Goal: Task Accomplishment & Management: Manage account settings

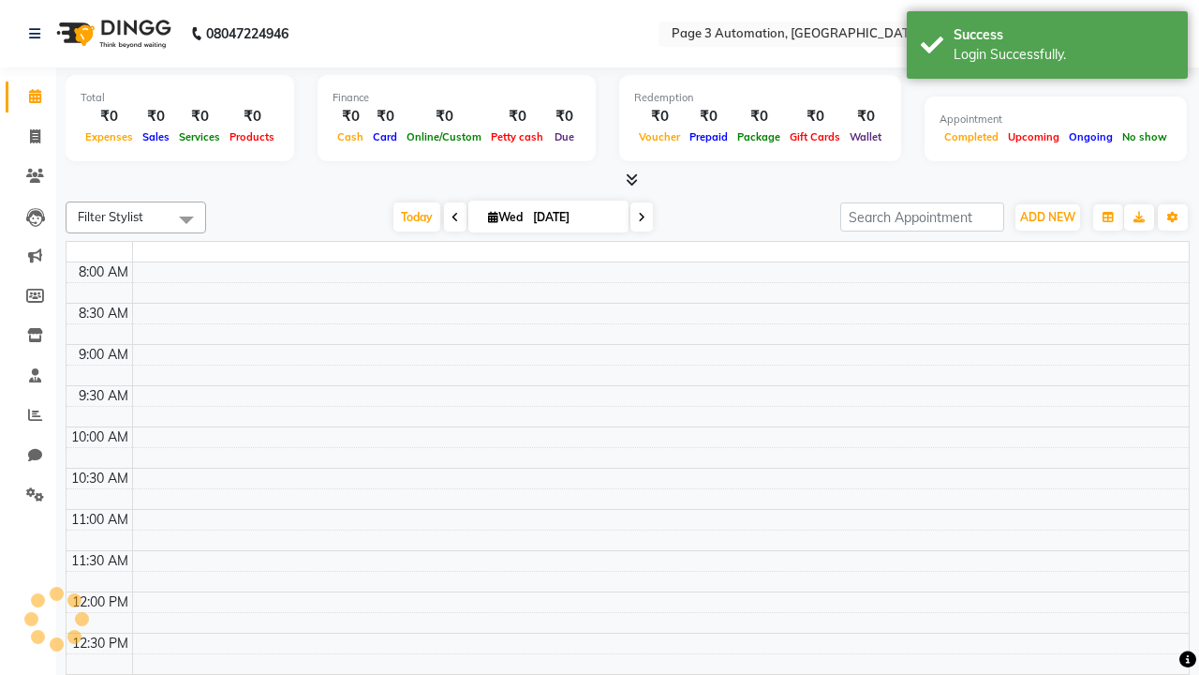
select select "en"
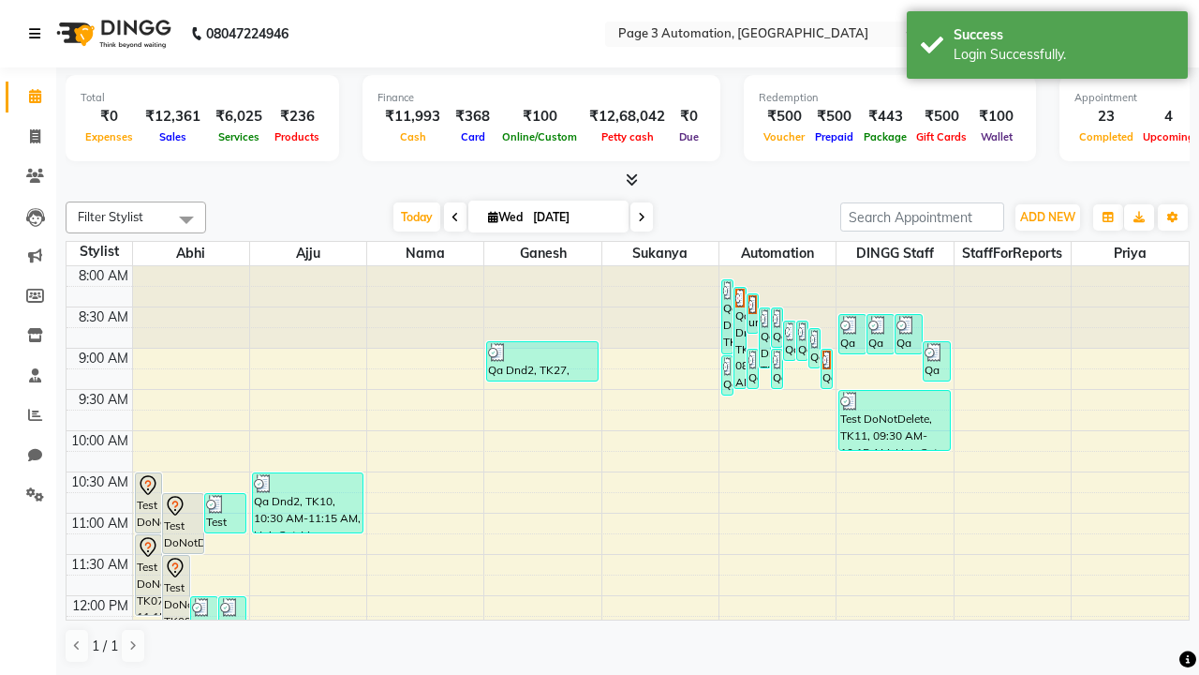
click at [38, 34] on icon at bounding box center [34, 33] width 11 height 13
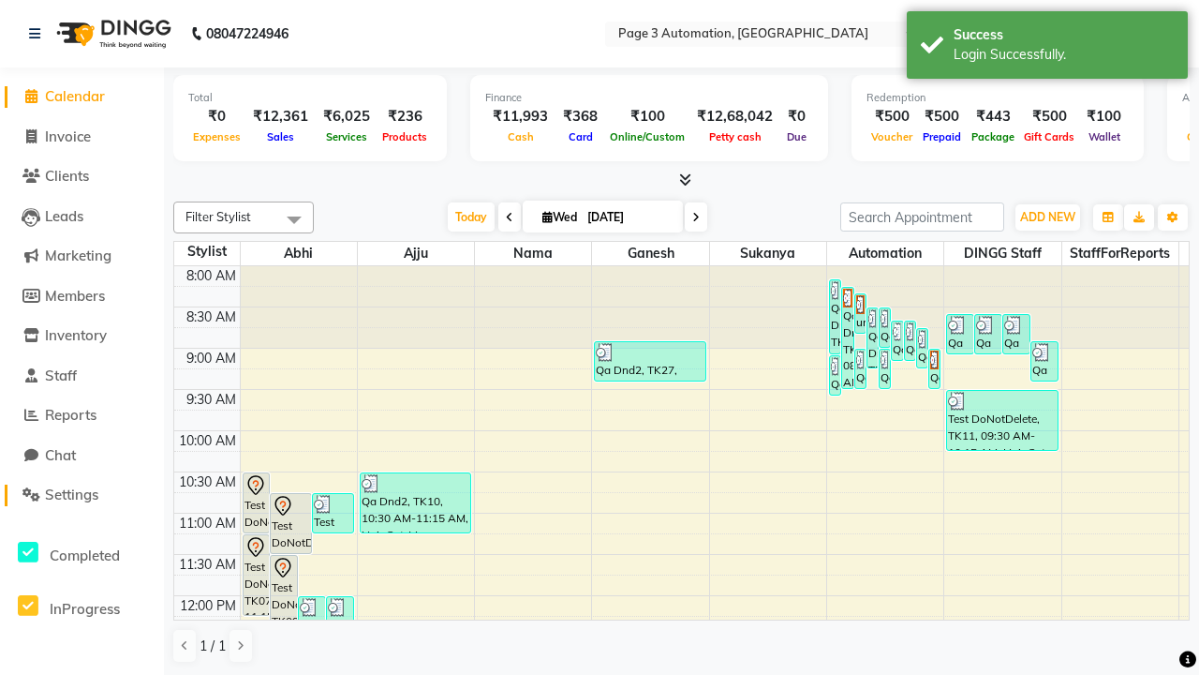
click at [82, 495] on span "Settings" at bounding box center [71, 494] width 53 height 18
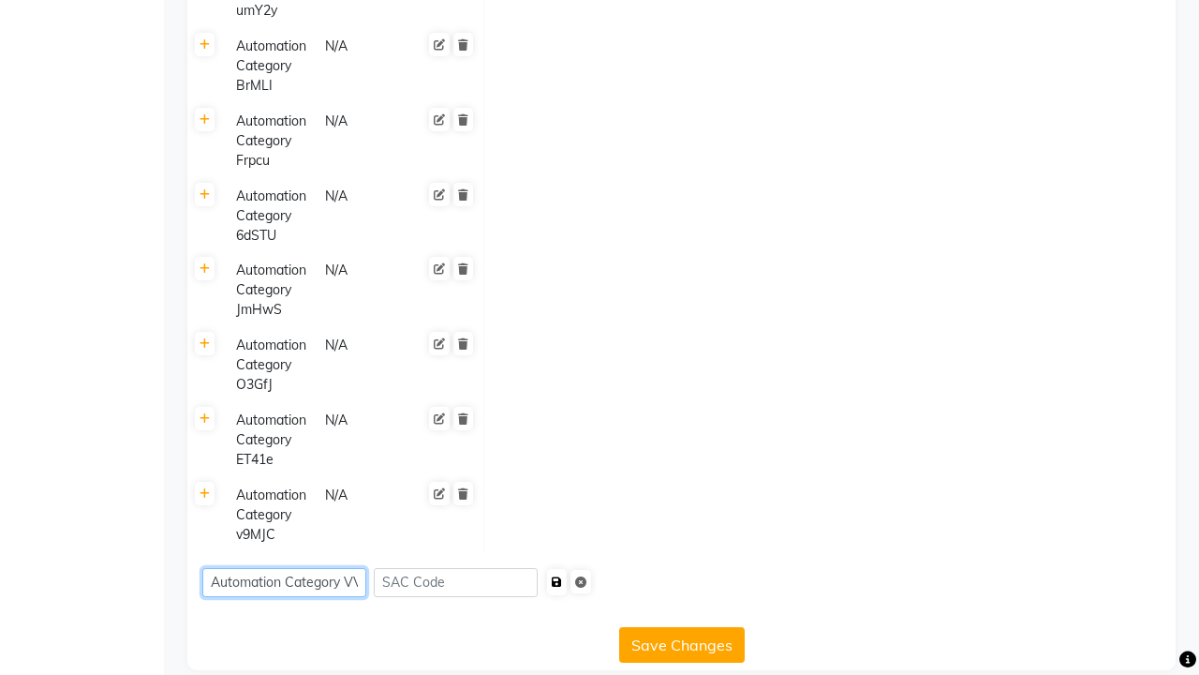
type input "Automation Category VVsK3"
click at [562, 576] on icon "submit" at bounding box center [557, 581] width 10 height 11
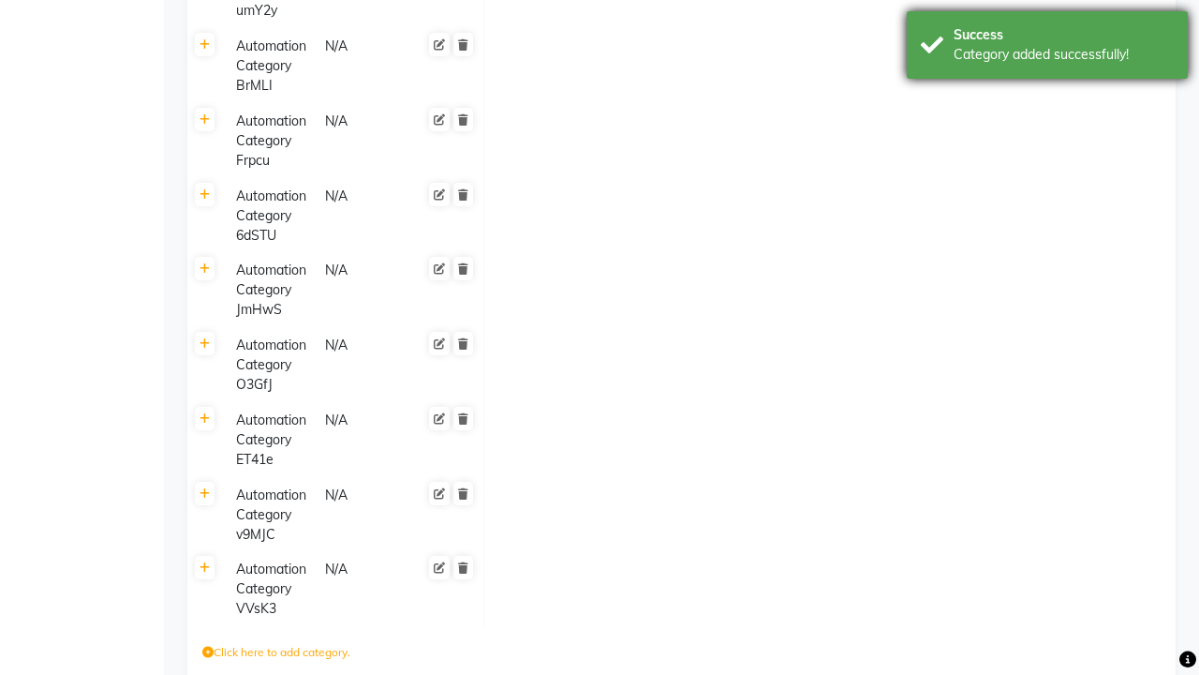
click at [1048, 48] on div "Category added successfully!" at bounding box center [1064, 55] width 220 height 20
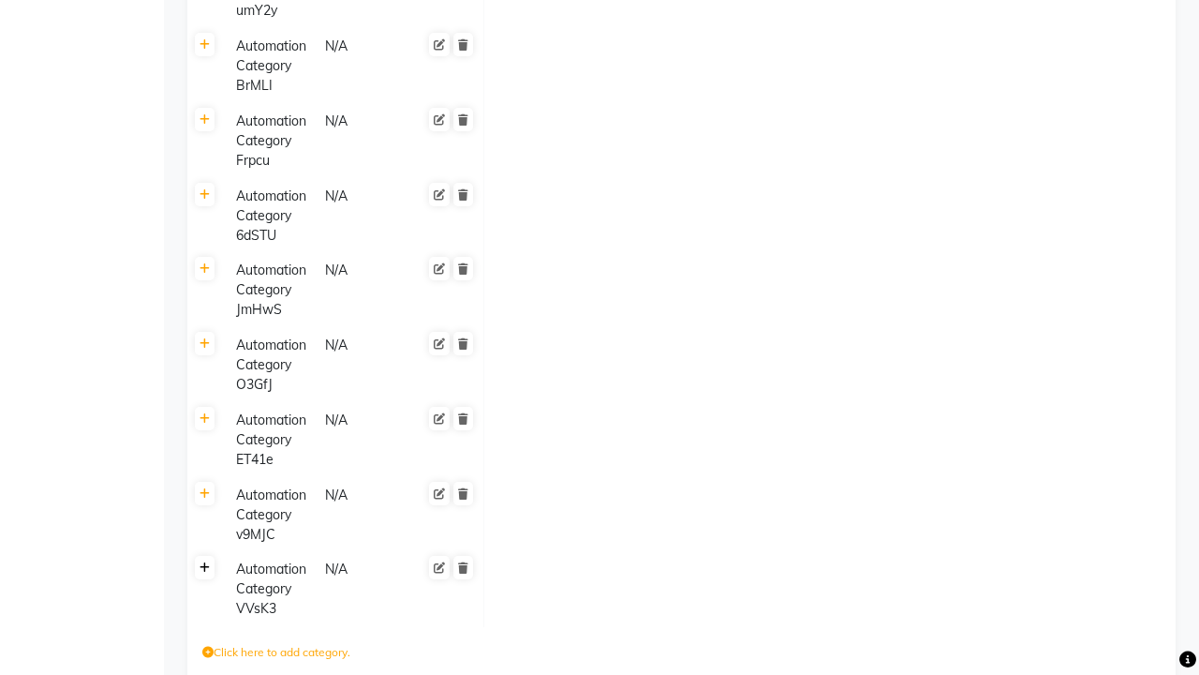
click at [204, 562] on icon at bounding box center [205, 567] width 10 height 11
click at [501, 570] on icon at bounding box center [502, 575] width 11 height 11
type input "1000"
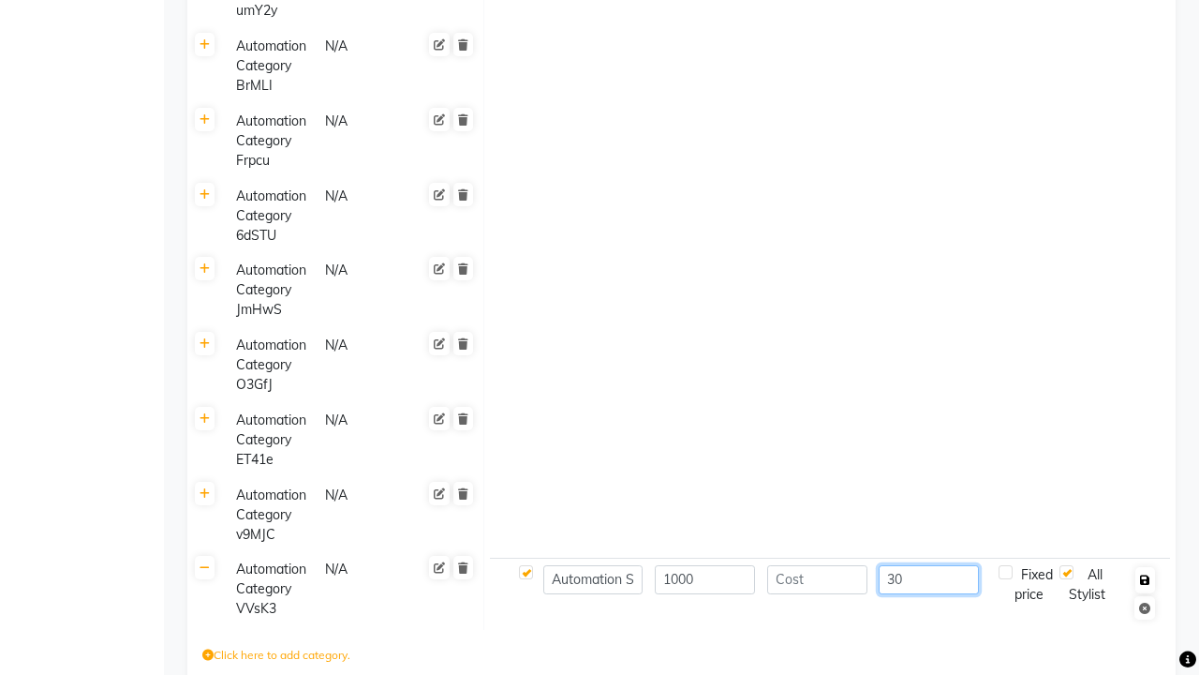
type input "30"
click at [1145, 574] on icon "button" at bounding box center [1145, 579] width 10 height 11
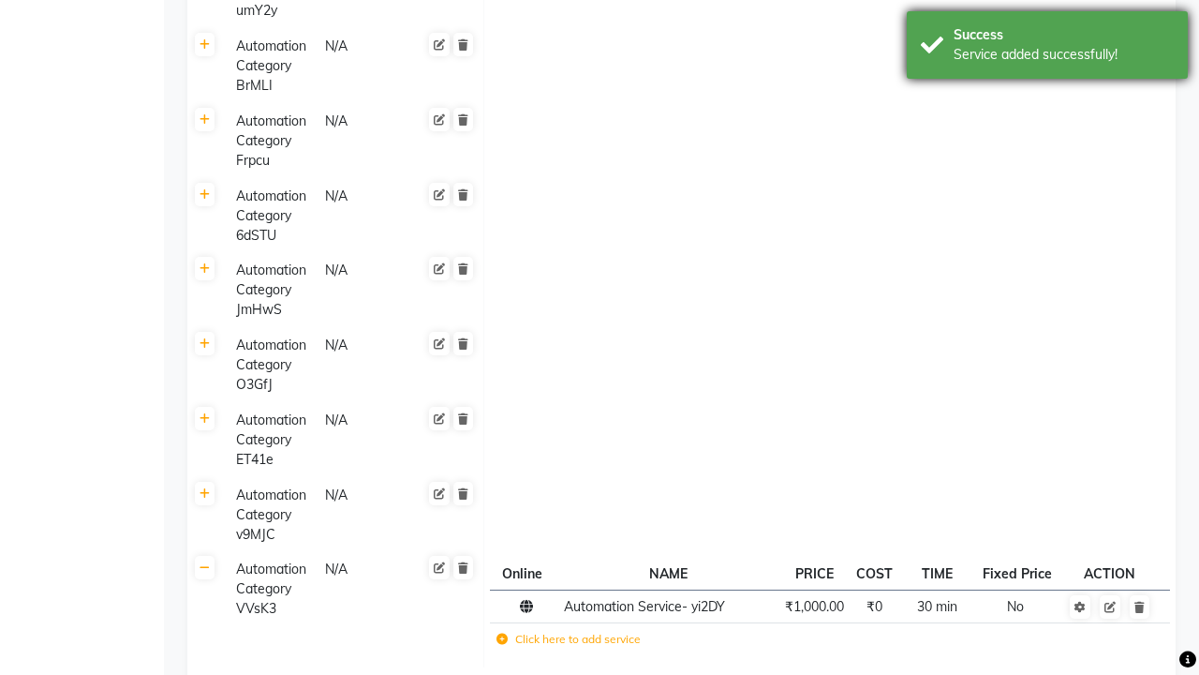
click at [1048, 48] on div "Service added successfully!" at bounding box center [1064, 55] width 220 height 20
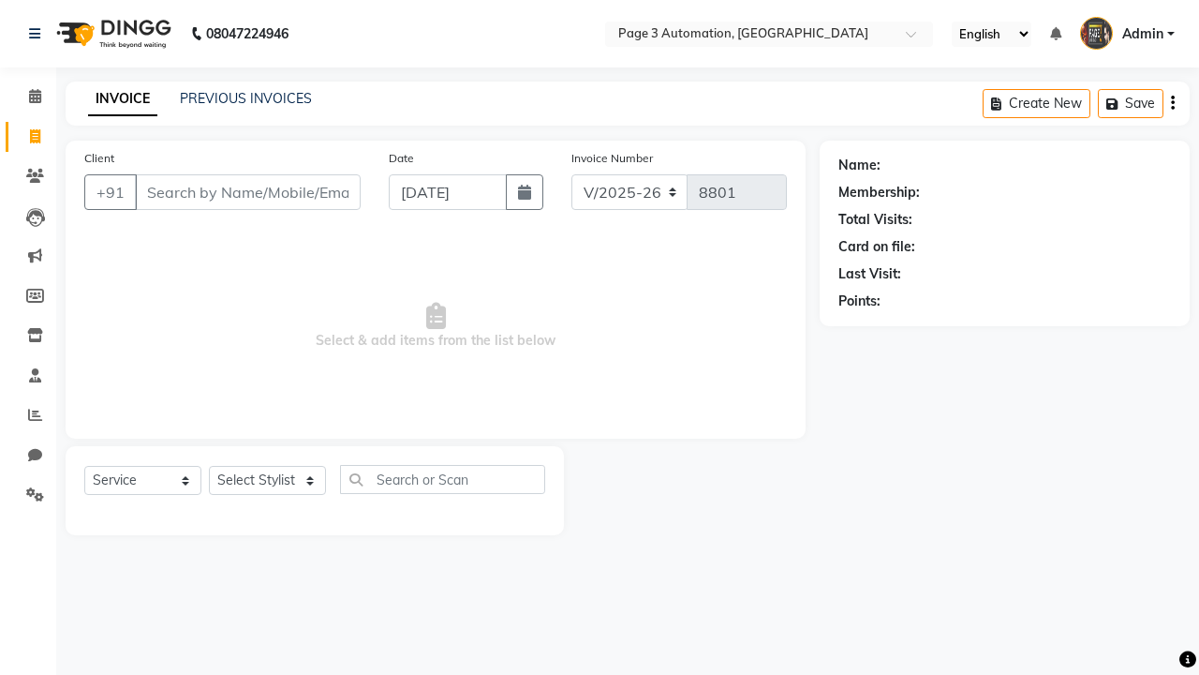
select select "2774"
select select "service"
select select "711"
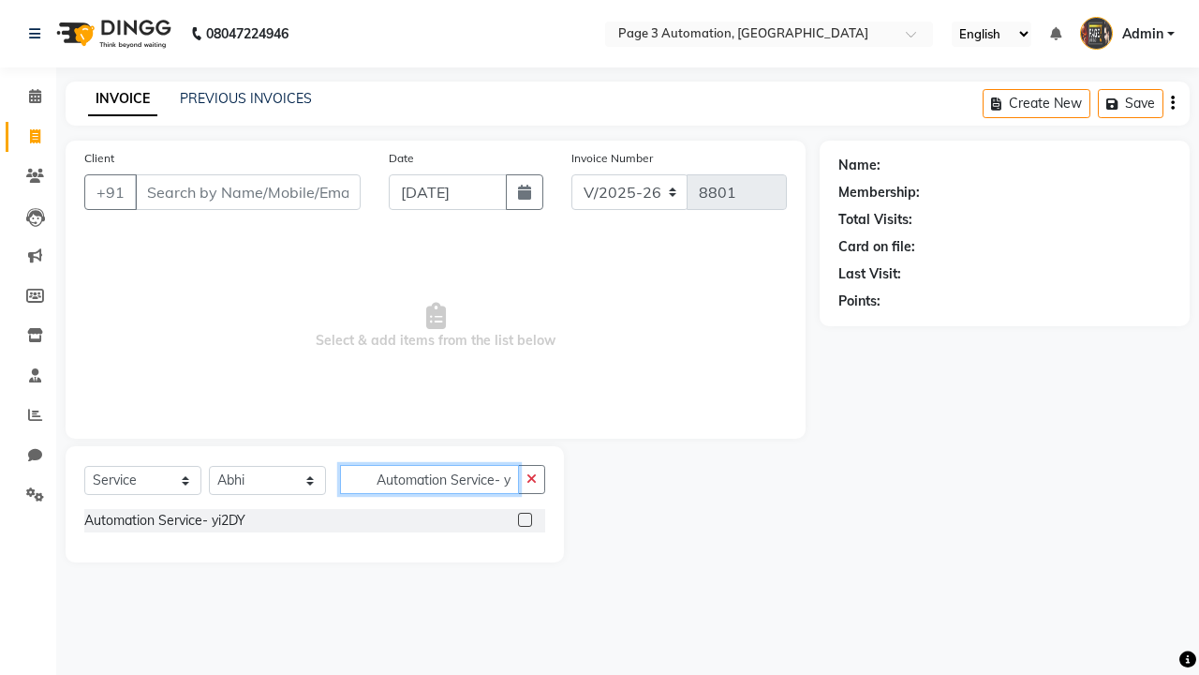
scroll to position [0, 1]
type input "Automation Service- yi2DY"
click at [38, 34] on icon at bounding box center [34, 33] width 11 height 13
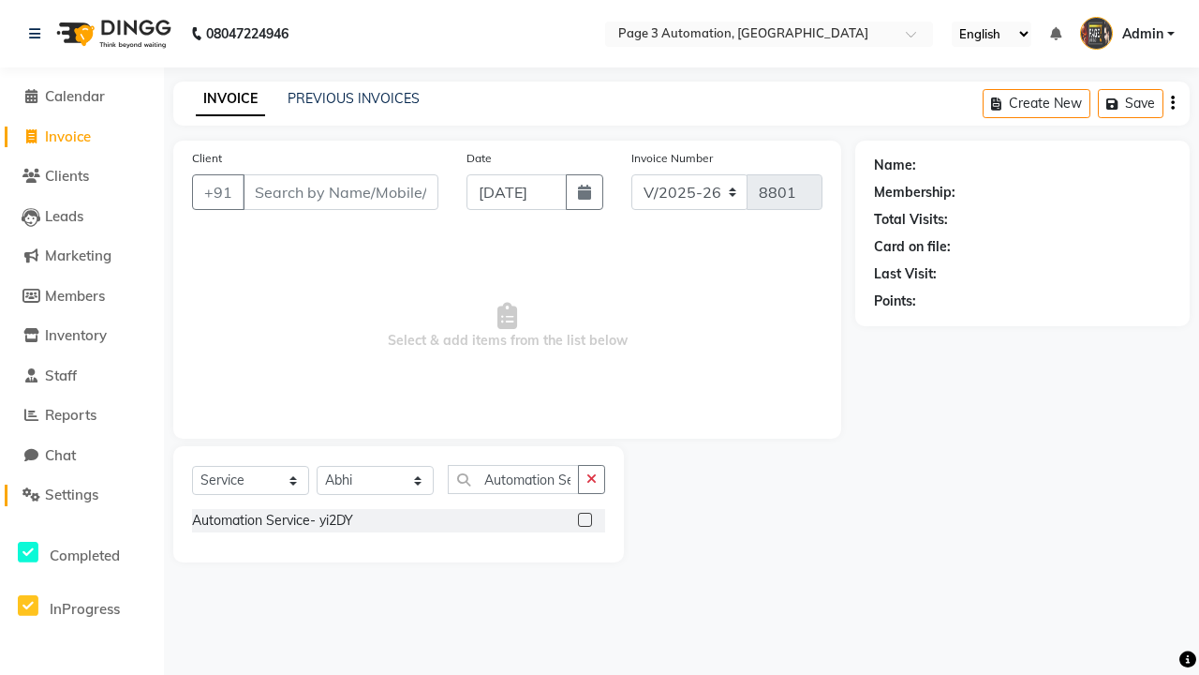
click at [82, 495] on span "Settings" at bounding box center [71, 494] width 53 height 18
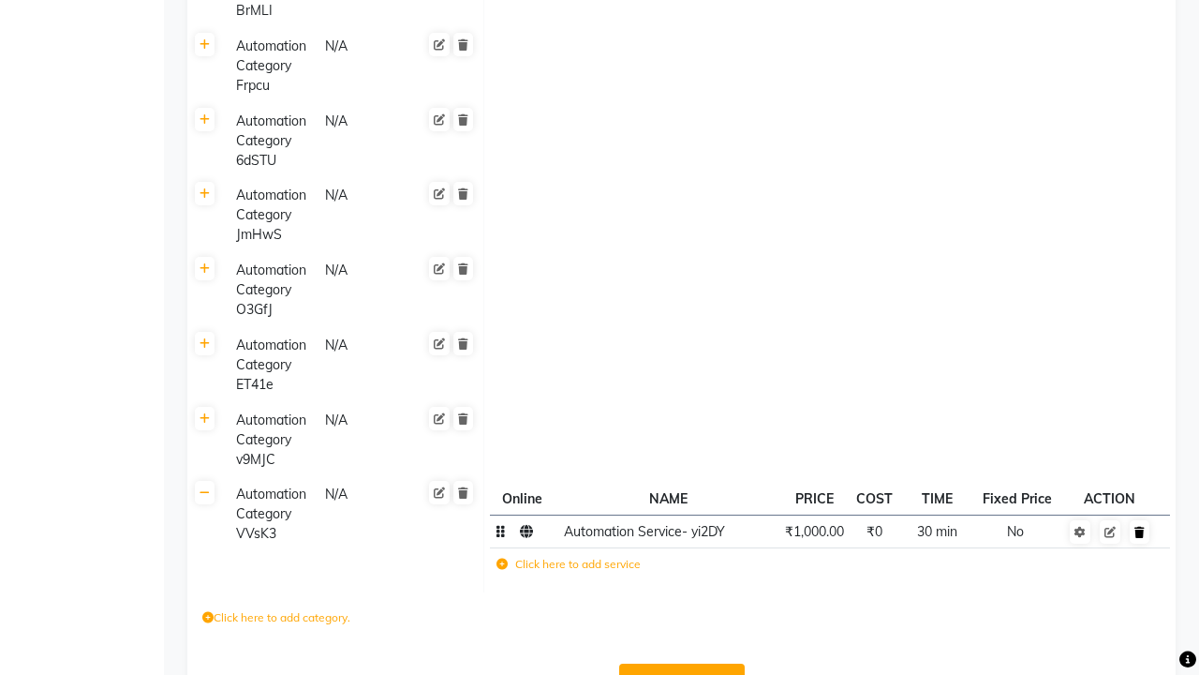
click at [1139, 531] on icon at bounding box center [1140, 532] width 10 height 11
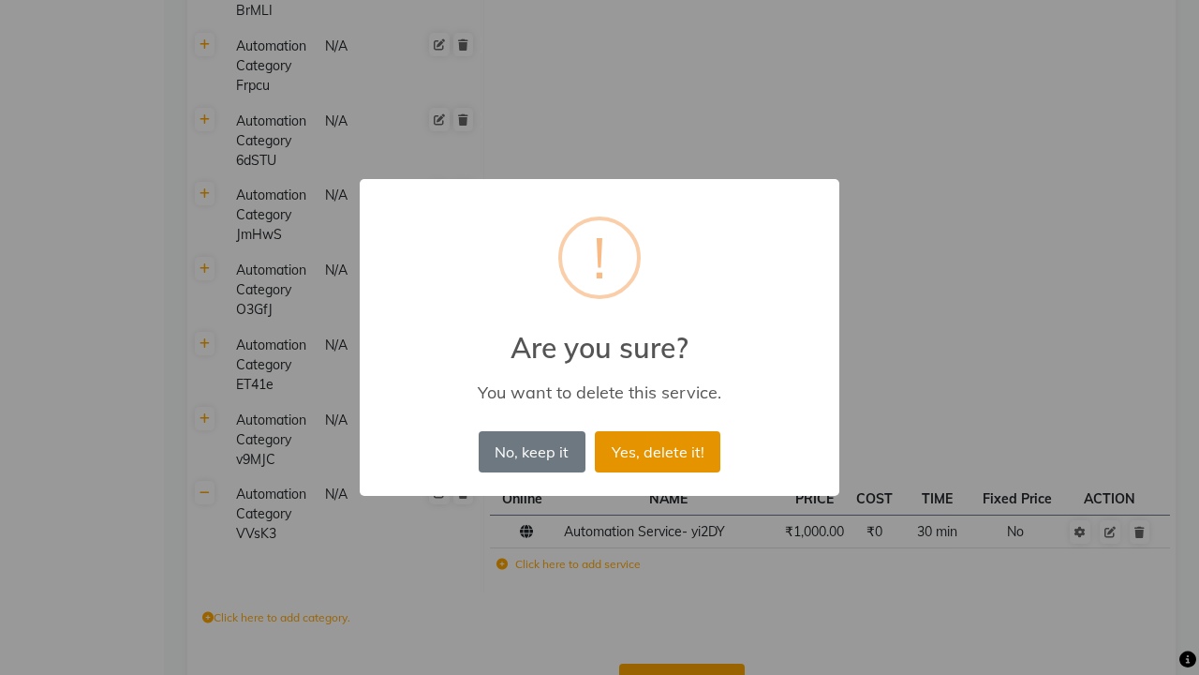
click at [658, 451] on button "Yes, delete it!" at bounding box center [658, 451] width 126 height 41
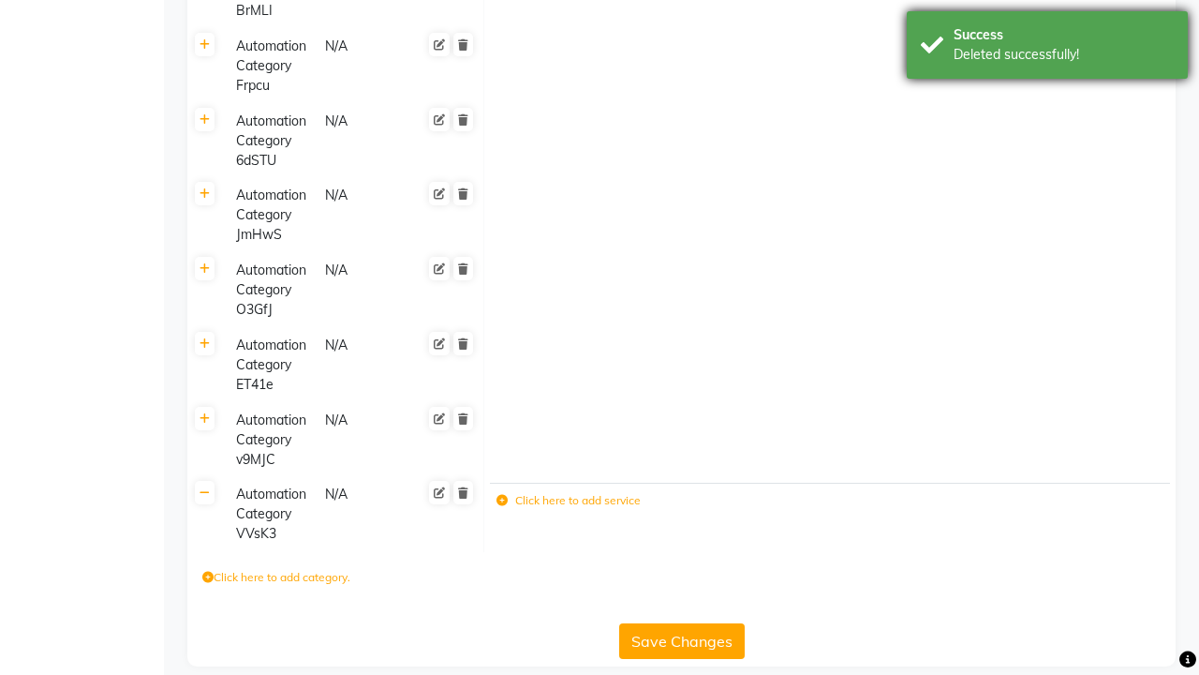
click at [1048, 48] on div "Deleted successfully!" at bounding box center [1064, 55] width 220 height 20
click at [463, 487] on icon at bounding box center [463, 492] width 10 height 11
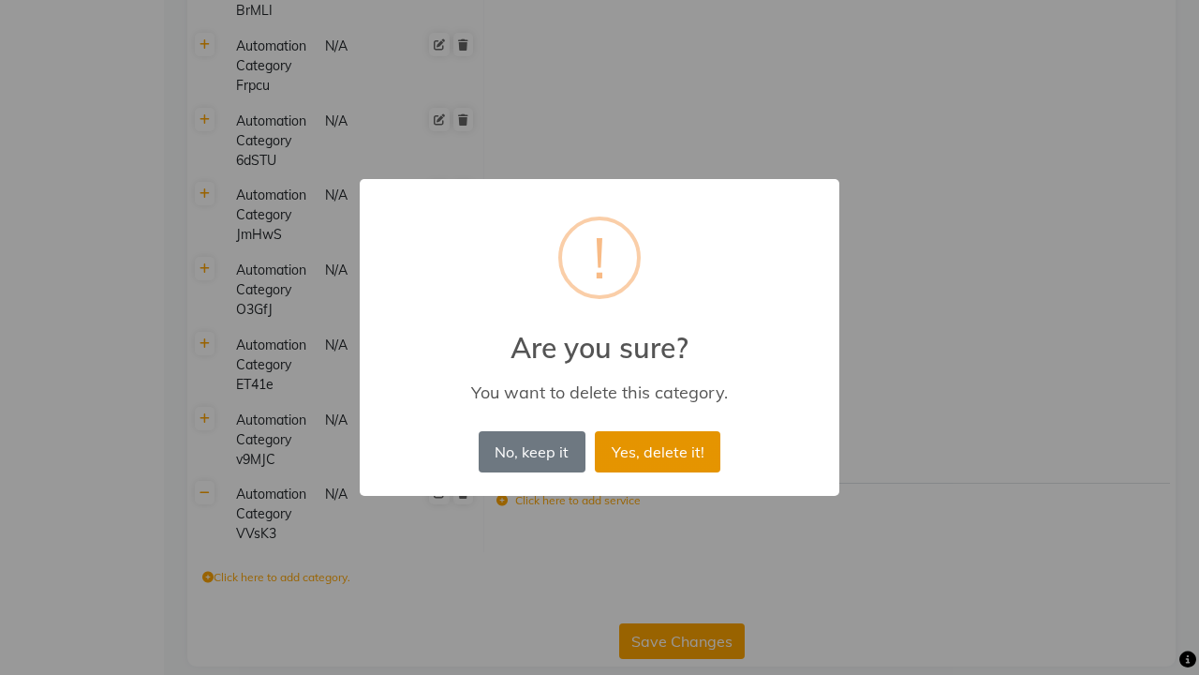
click at [658, 451] on button "Yes, delete it!" at bounding box center [658, 451] width 126 height 41
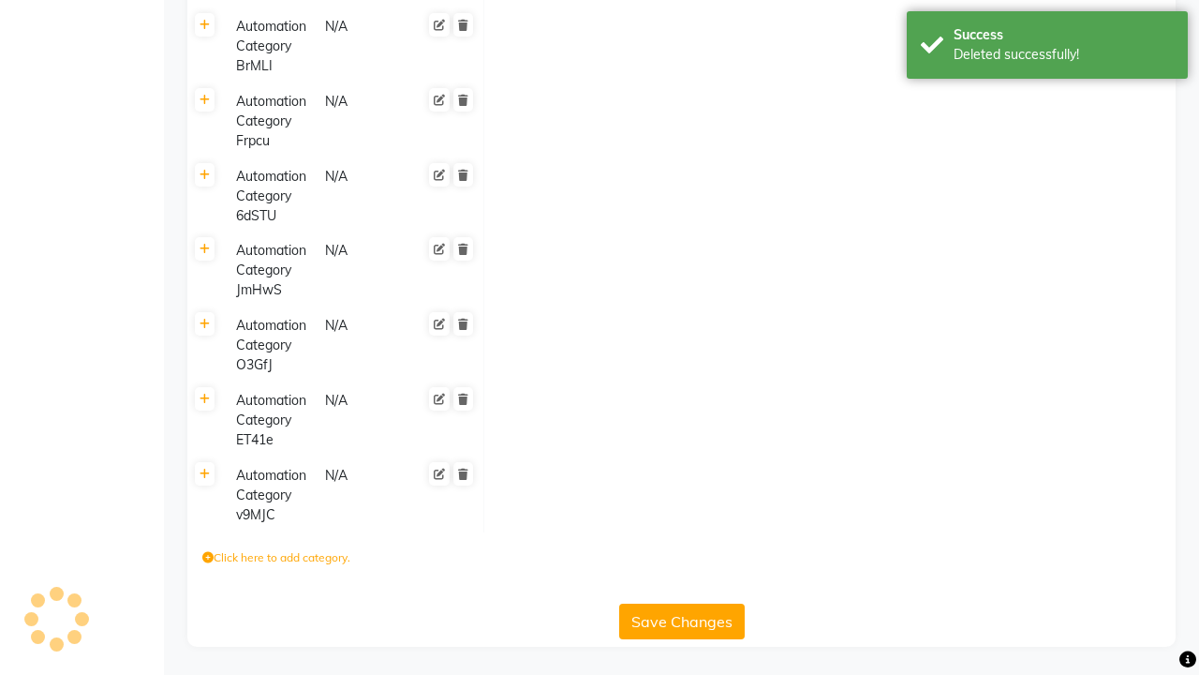
scroll to position [8932, 0]
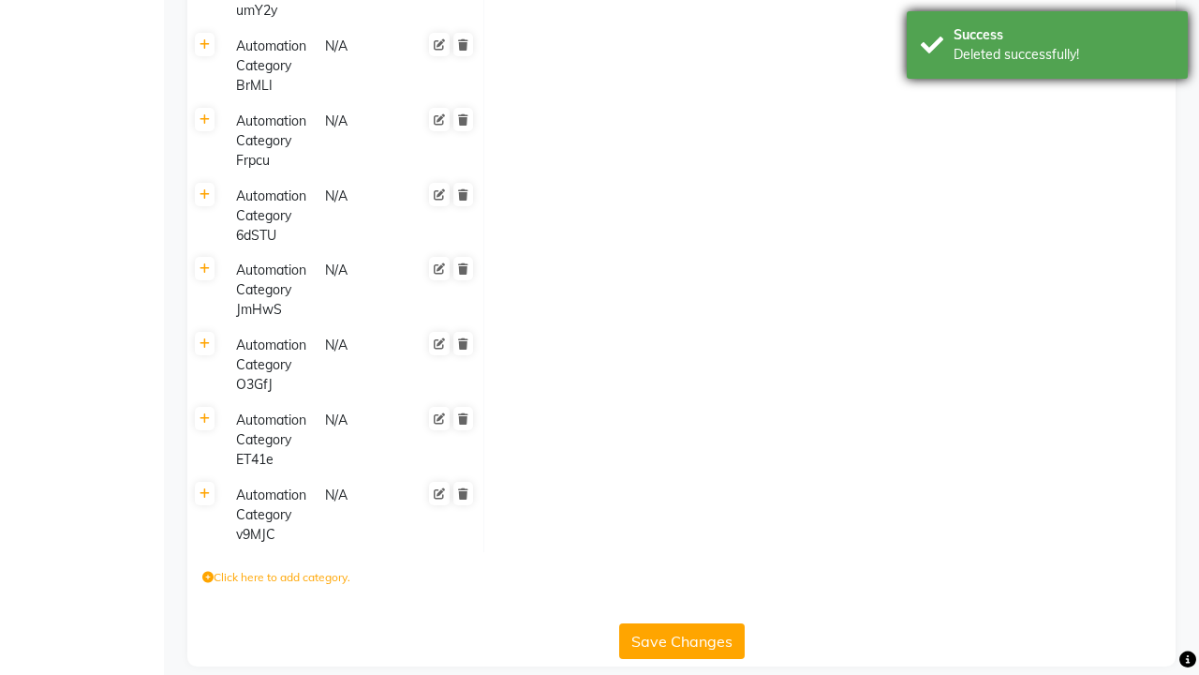
click at [1048, 48] on div "Deleted successfully!" at bounding box center [1064, 55] width 220 height 20
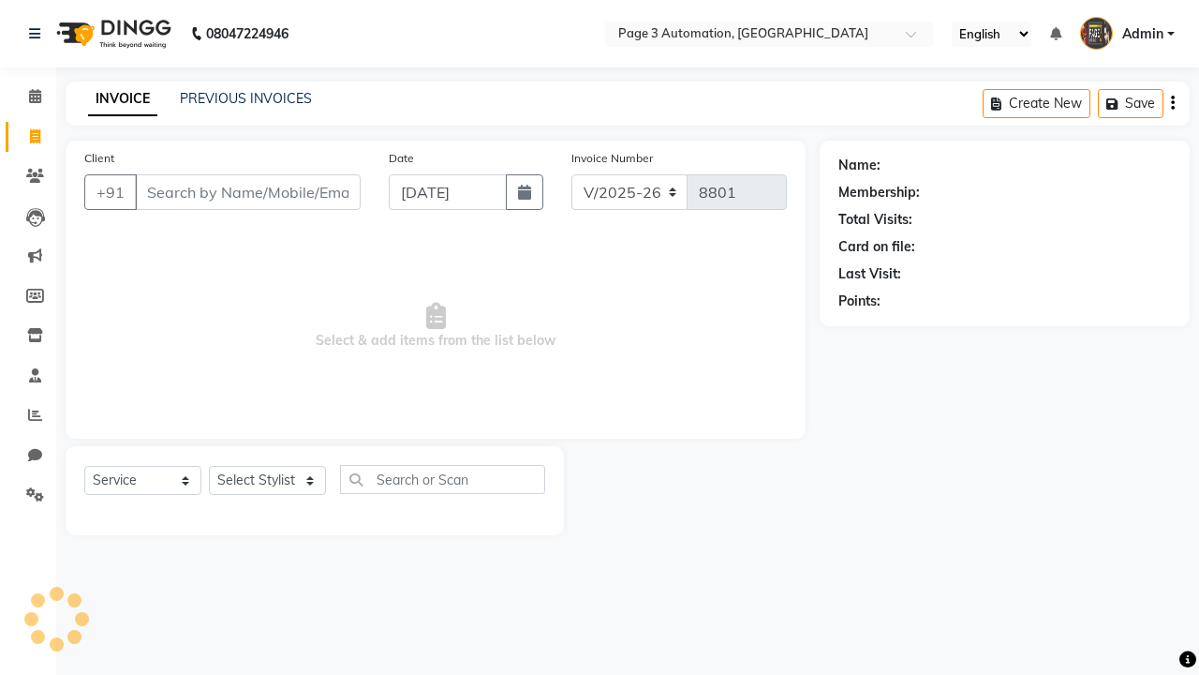
select select "2774"
select select "service"
select select "711"
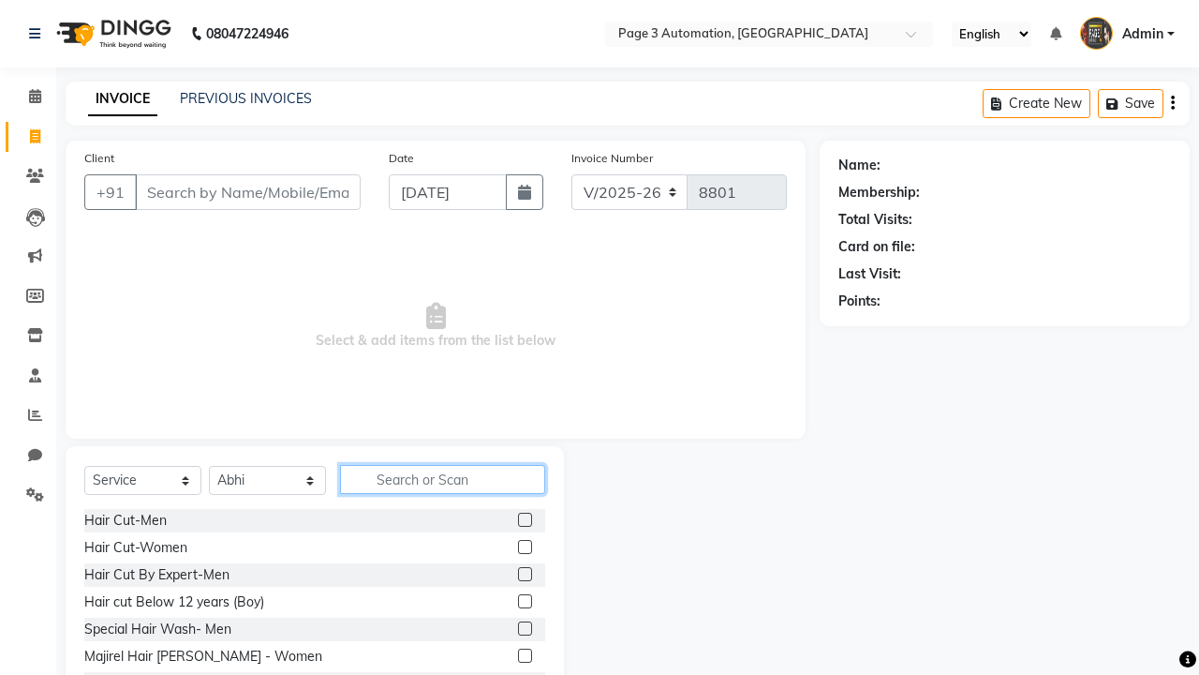
type input "Automation Service- yi2DY"
